Goal: Book appointment/travel/reservation

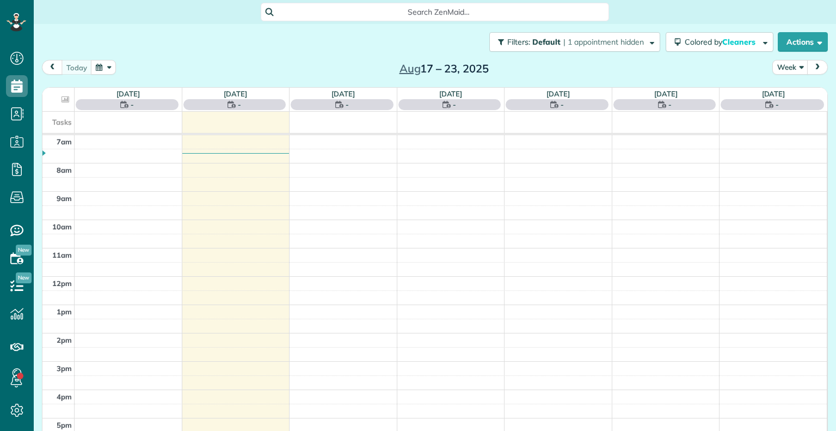
scroll to position [5, 5]
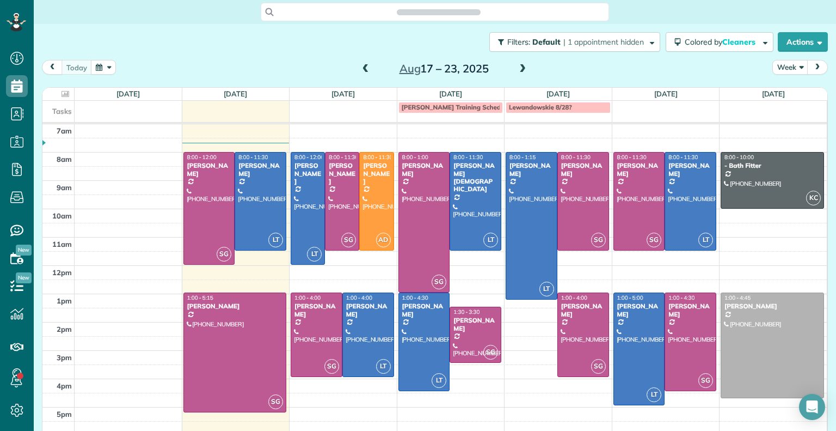
scroll to position [5, 5]
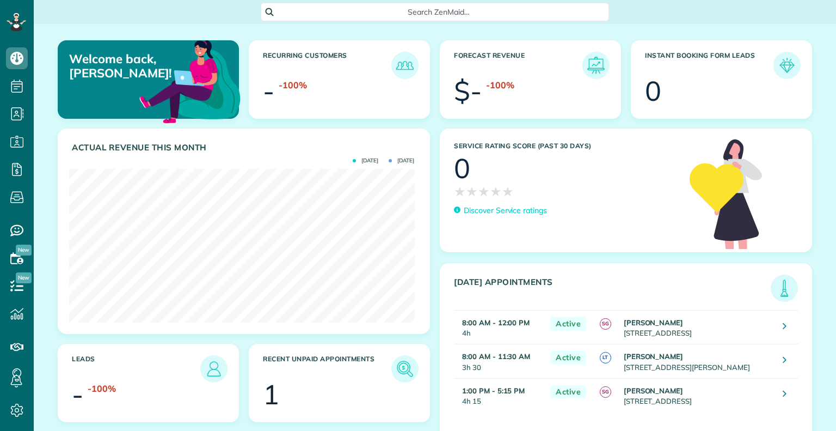
scroll to position [153, 345]
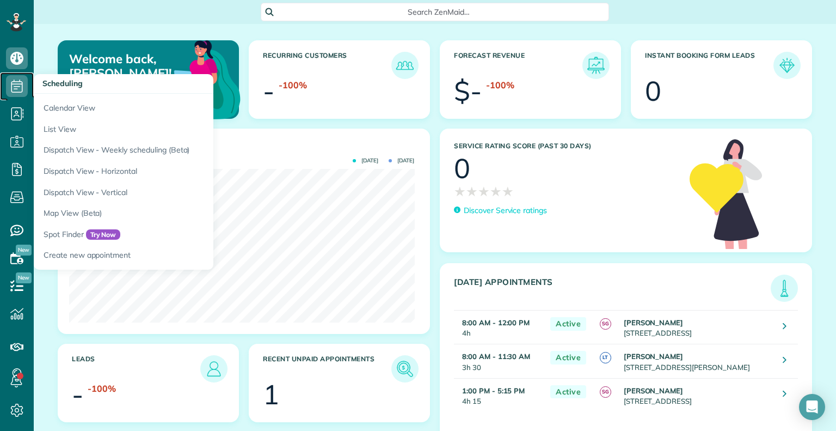
click at [18, 83] on icon at bounding box center [17, 86] width 22 height 22
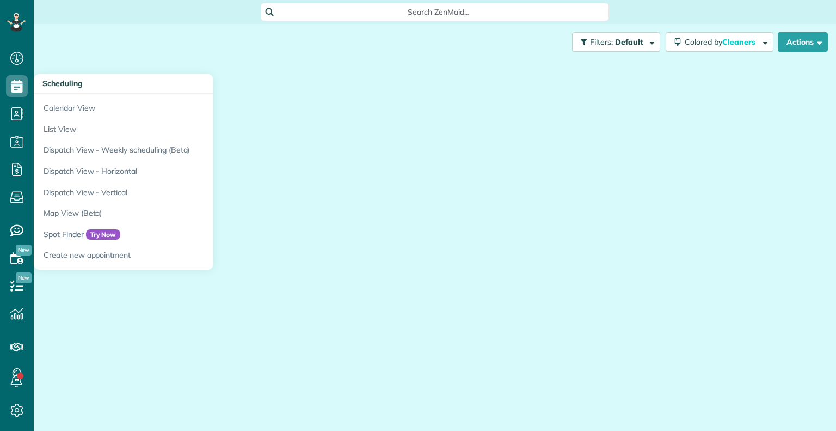
scroll to position [5, 5]
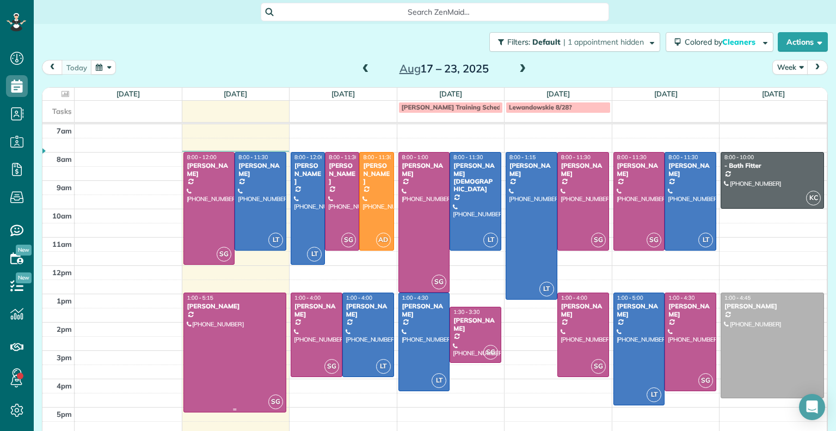
click at [247, 351] on div at bounding box center [235, 352] width 102 height 118
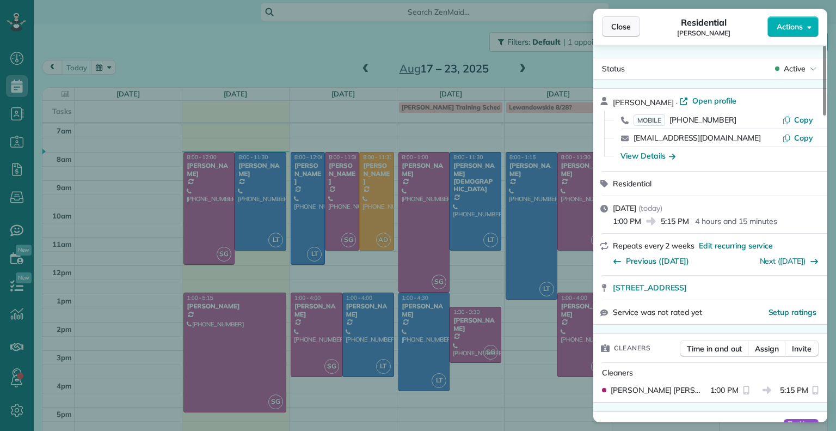
click at [626, 35] on button "Close" at bounding box center [621, 26] width 38 height 21
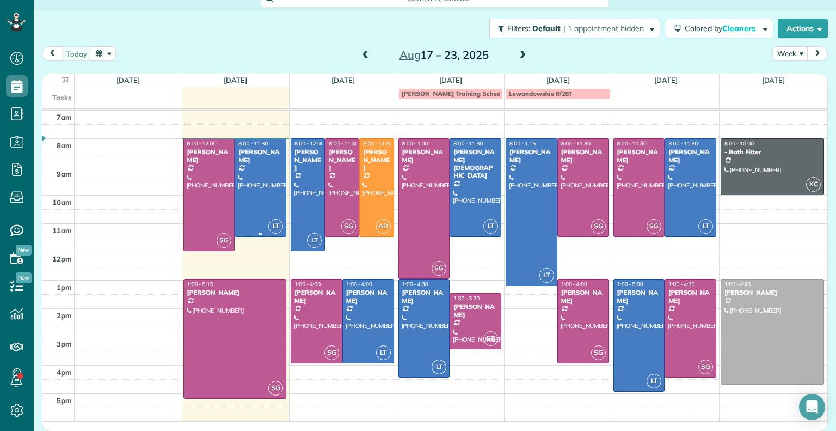
scroll to position [14, 0]
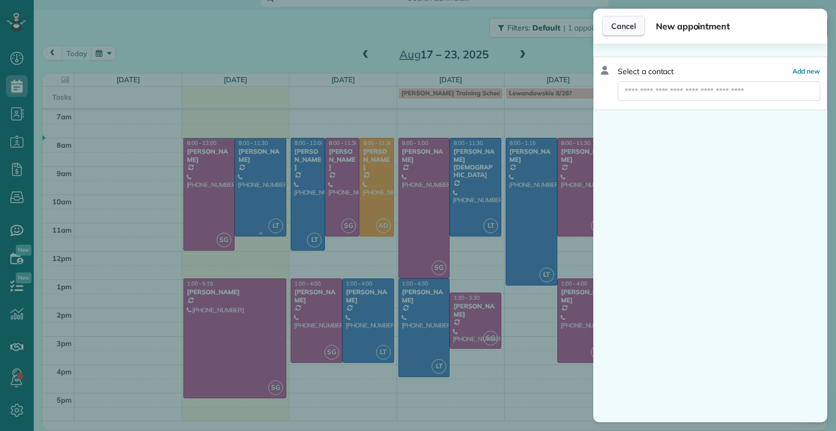
click at [627, 26] on span "Cancel" at bounding box center [624, 26] width 25 height 11
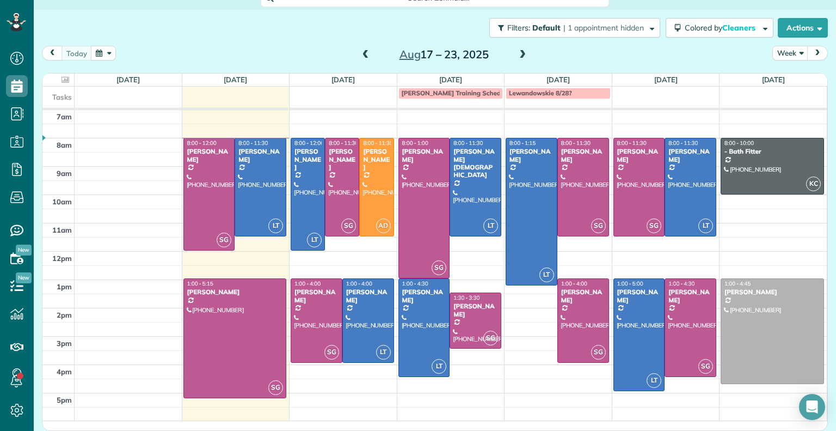
click at [233, 344] on div at bounding box center [235, 338] width 102 height 118
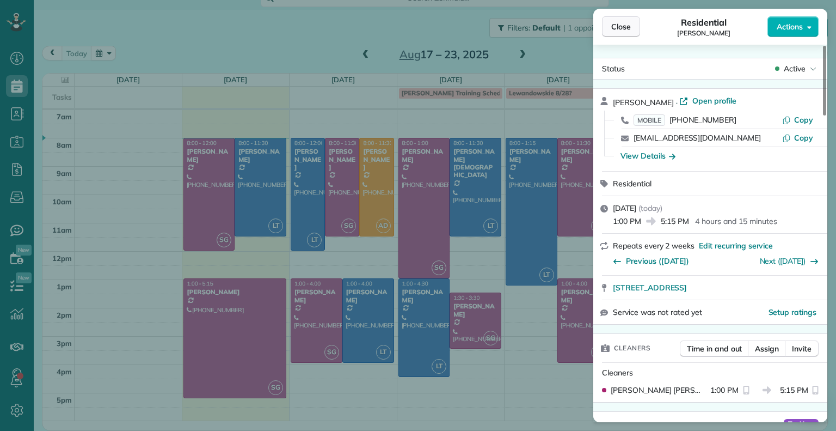
click at [631, 19] on button "Close" at bounding box center [621, 26] width 38 height 21
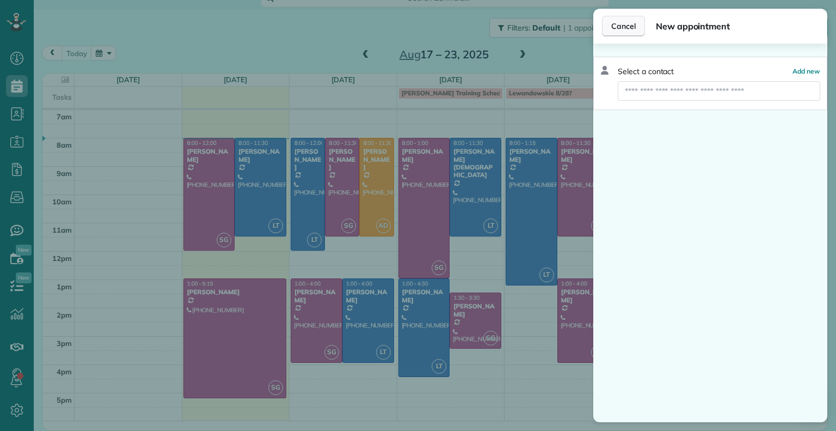
click at [636, 34] on button "Cancel" at bounding box center [623, 26] width 43 height 21
